Goal: Contribute content: Contribute content

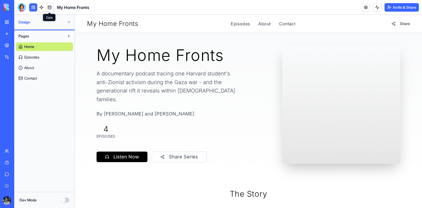
click at [49, 7] on span at bounding box center [49, 7] width 15 height 15
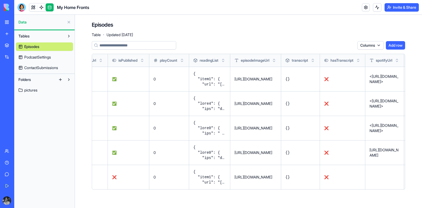
scroll to position [0, 416]
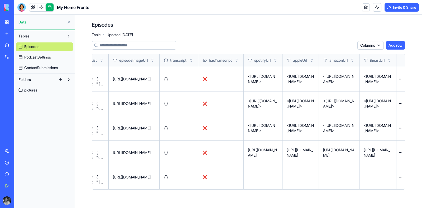
click at [0, 0] on button at bounding box center [0, 0] width 0 height 0
click at [34, 7] on link at bounding box center [33, 7] width 8 height 8
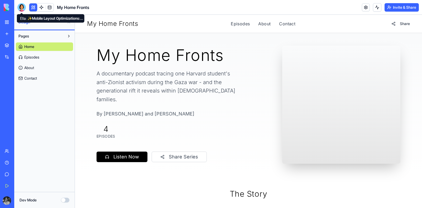
click at [21, 7] on div at bounding box center [21, 7] width 8 height 8
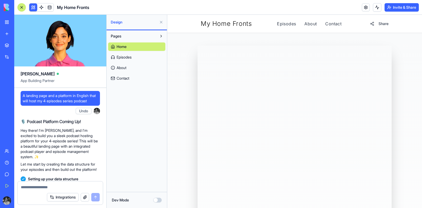
scroll to position [36277, 0]
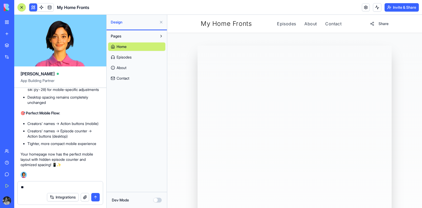
type textarea "*"
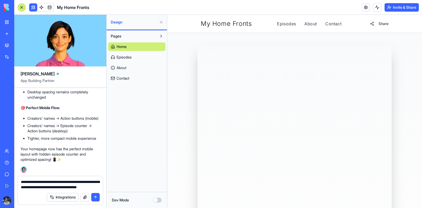
type textarea "**********"
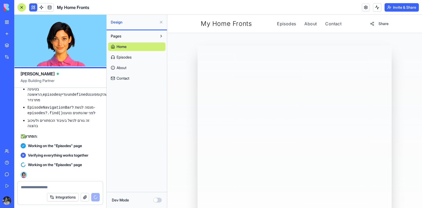
scroll to position [36494, 0]
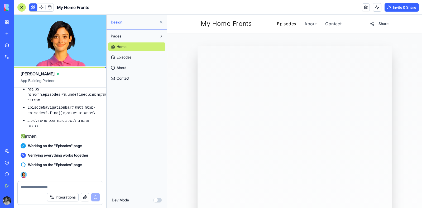
click at [282, 27] on link "Episodes" at bounding box center [286, 24] width 19 height 6
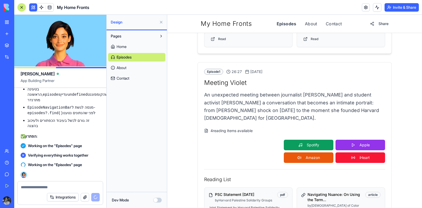
scroll to position [214, 0]
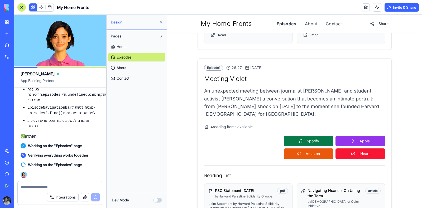
click at [307, 136] on link "Spotify" at bounding box center [309, 141] width 50 height 11
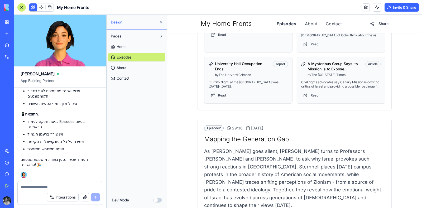
scroll to position [36671, 0]
click at [63, 187] on textarea at bounding box center [60, 187] width 79 height 5
type textarea "*"
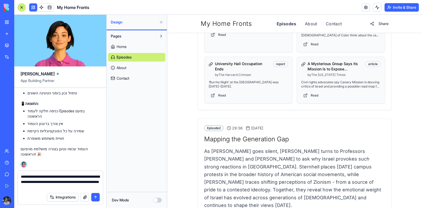
type textarea "**********"
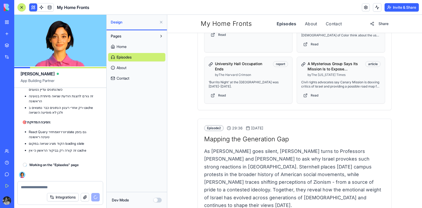
scroll to position [36869, 2]
